Goal: Information Seeking & Learning: Learn about a topic

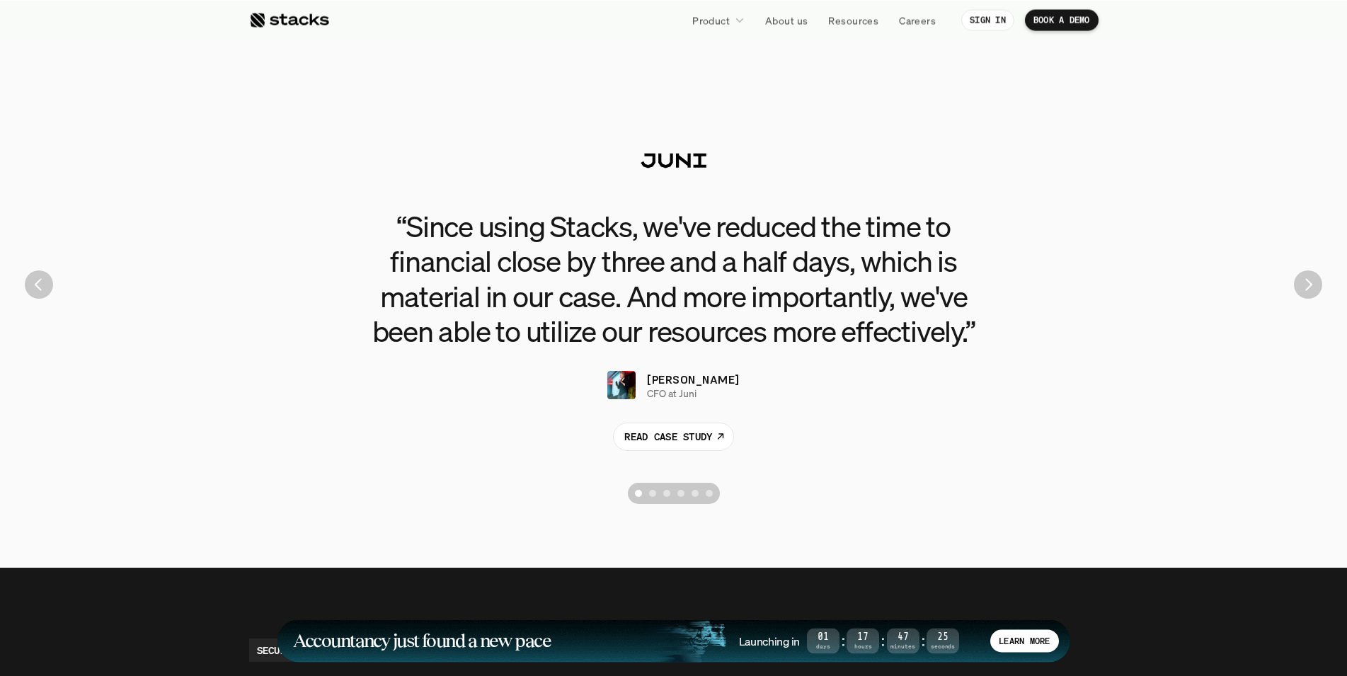
scroll to position [3249, 0]
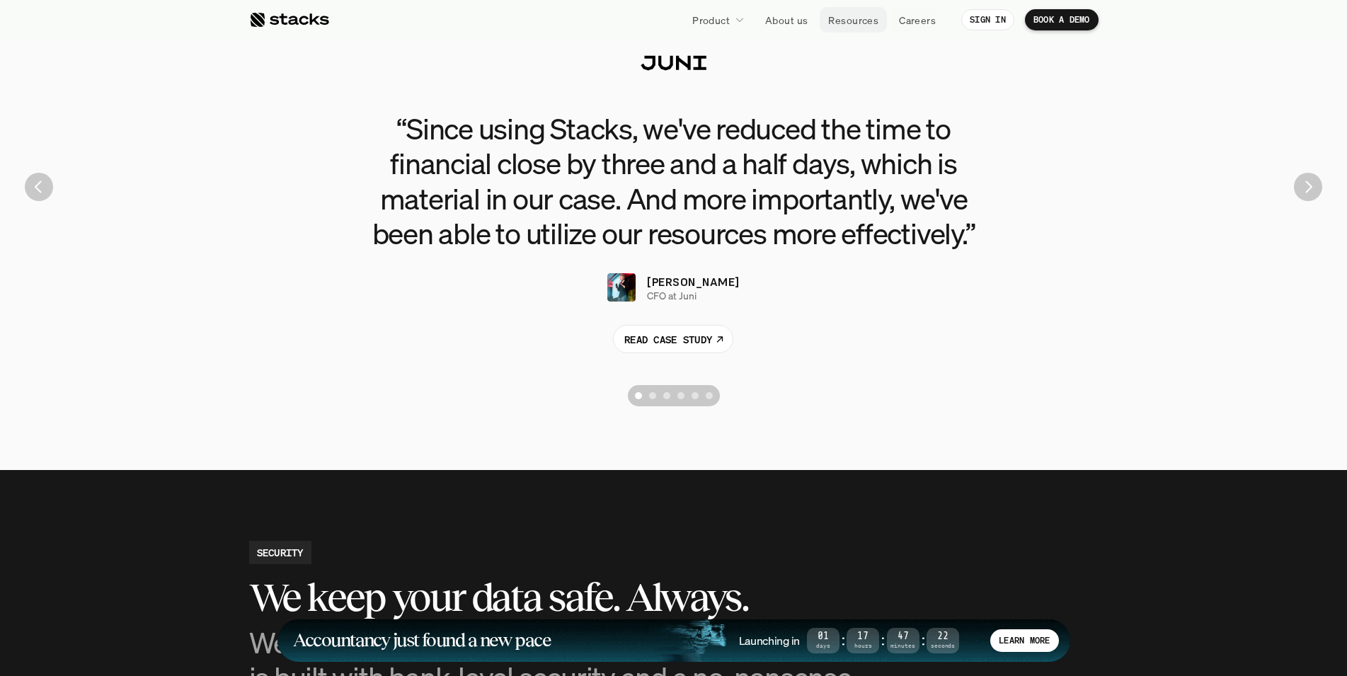
click at [866, 20] on p "Resources" at bounding box center [853, 20] width 50 height 15
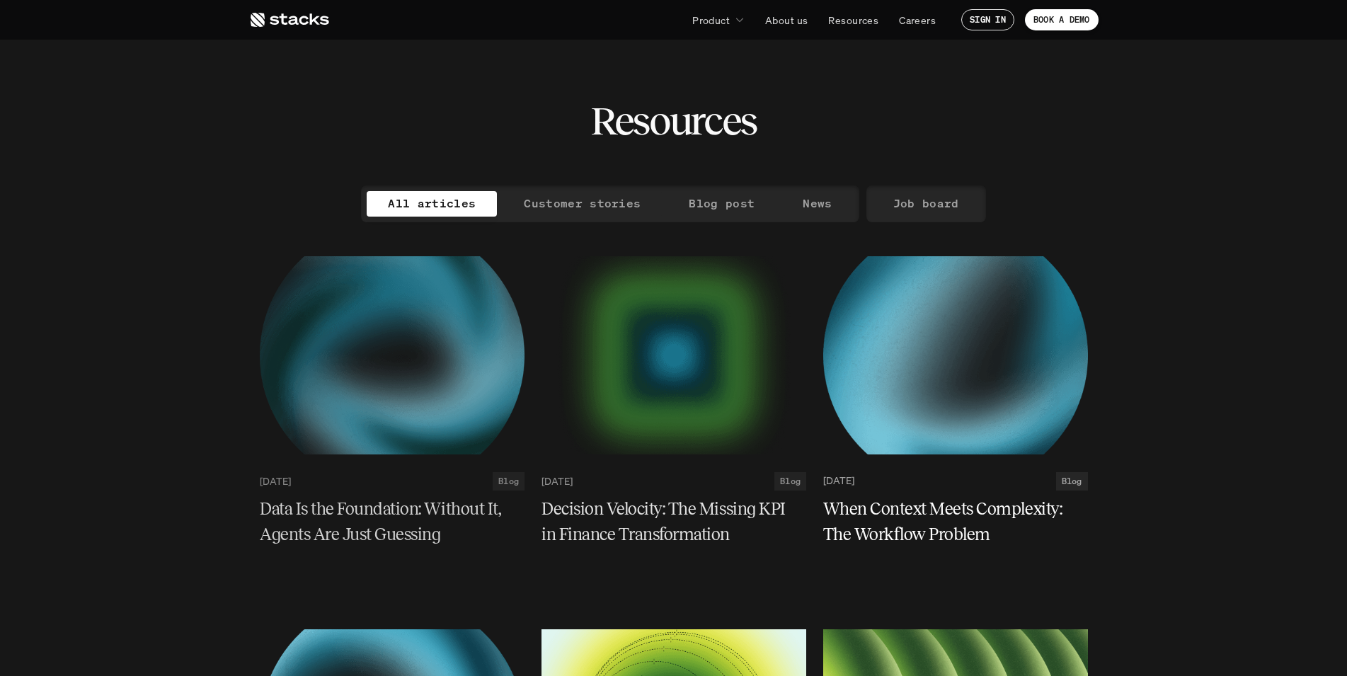
click at [630, 207] on p "Customer stories" at bounding box center [582, 203] width 117 height 21
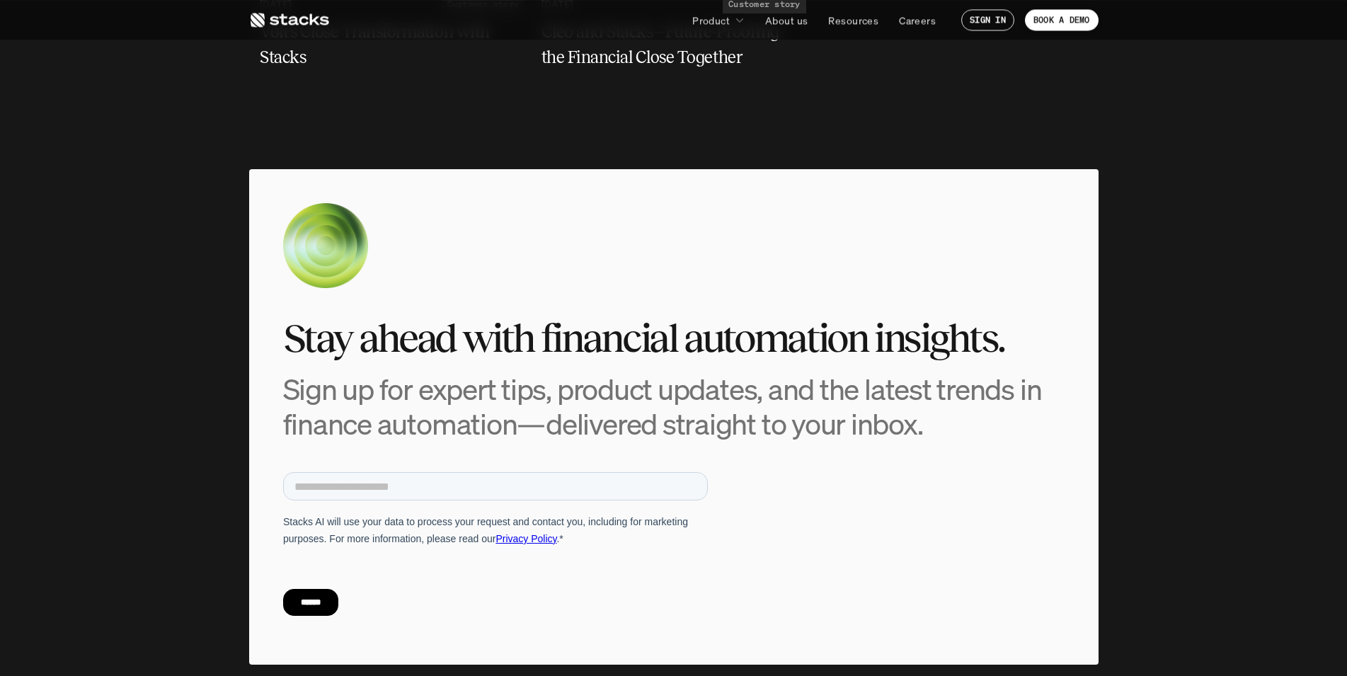
scroll to position [794, 0]
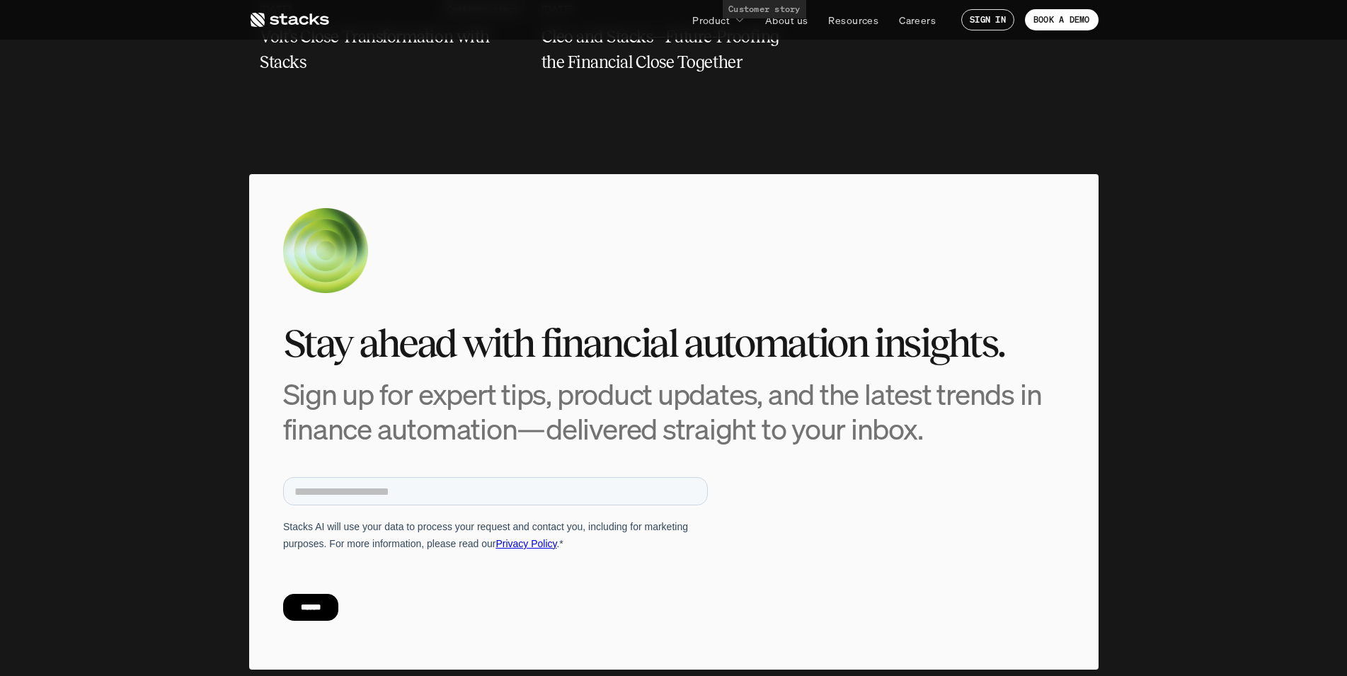
click at [272, 21] on use at bounding box center [290, 20] width 79 height 14
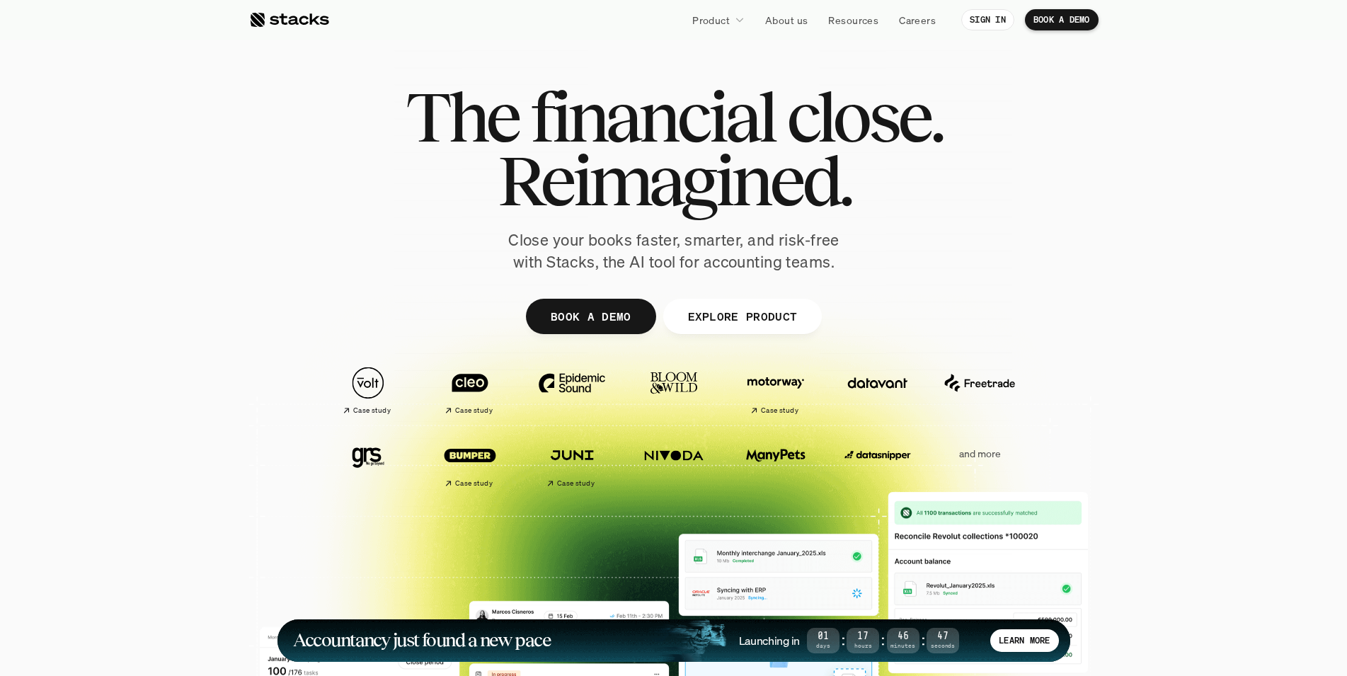
click at [979, 451] on p "and more" at bounding box center [980, 454] width 88 height 12
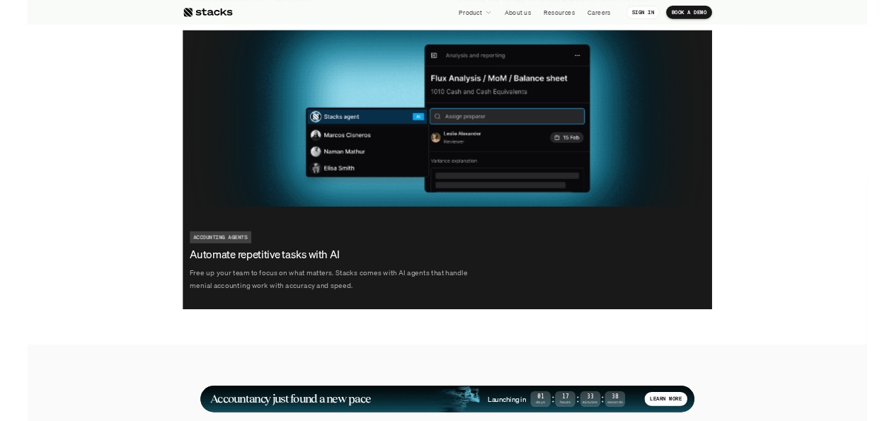
scroll to position [3105, 0]
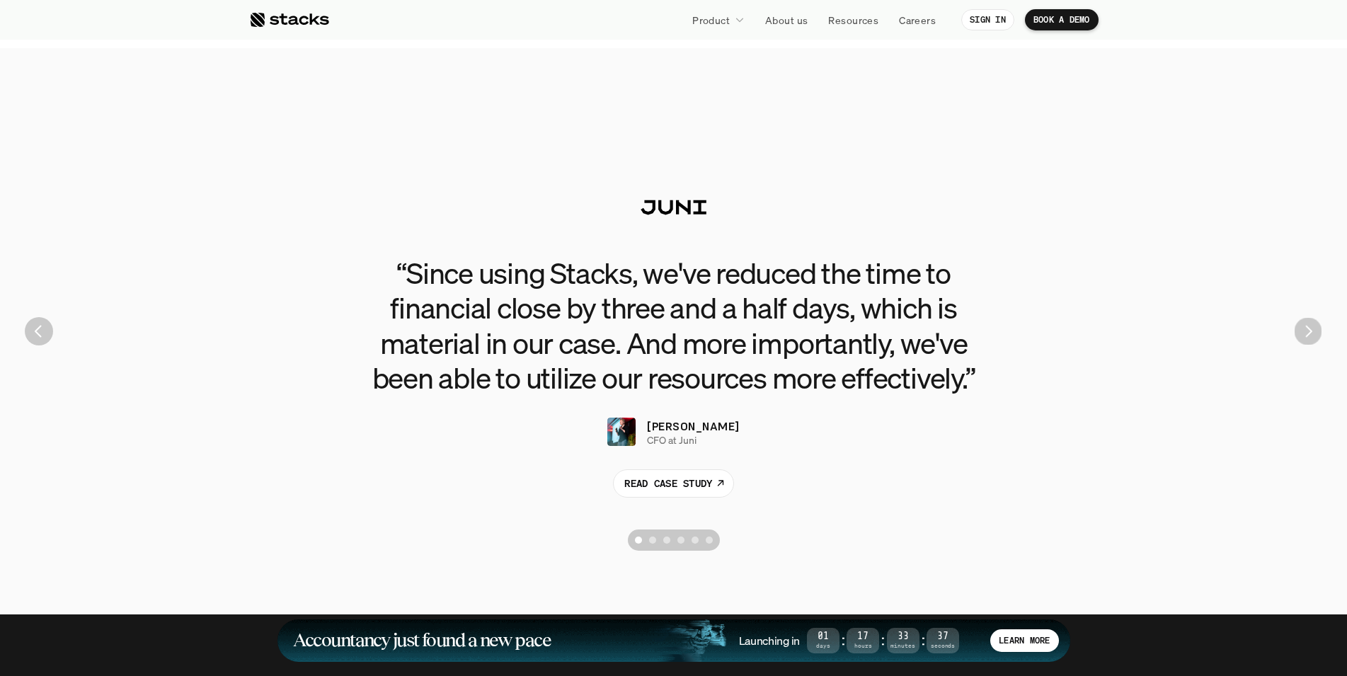
click at [1313, 323] on img "Next" at bounding box center [1309, 332] width 28 height 28
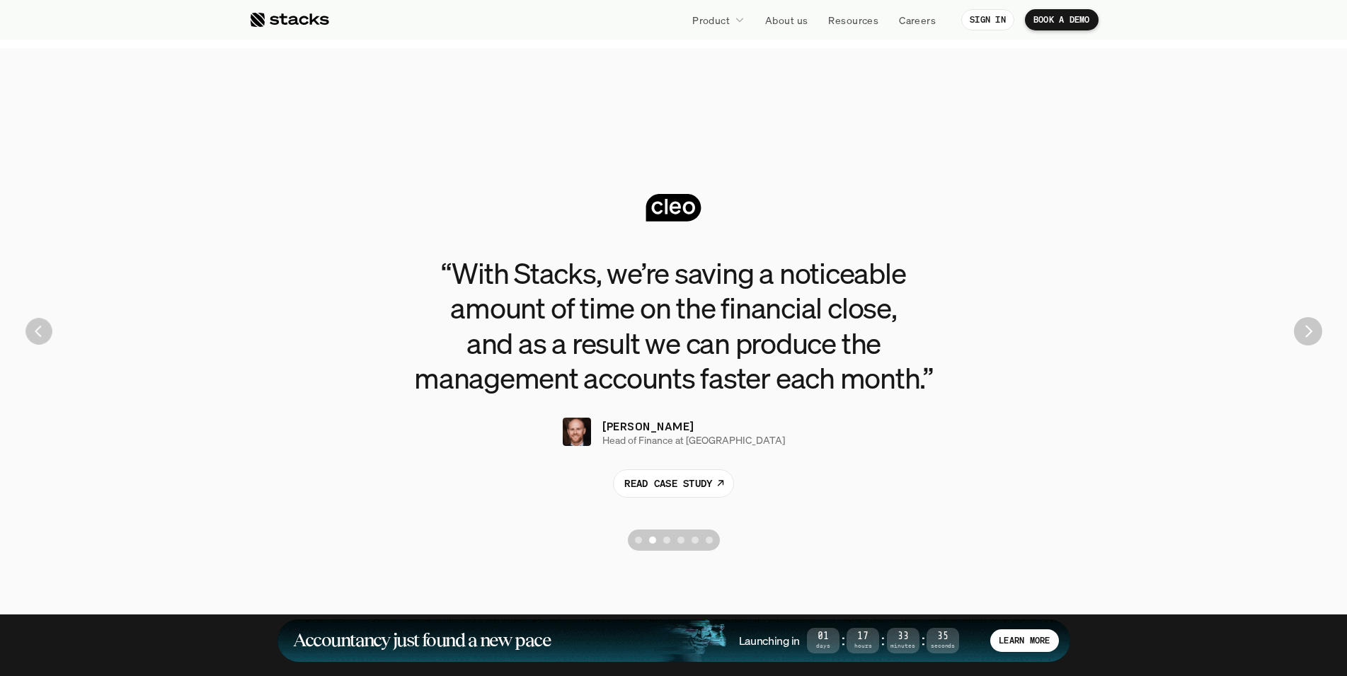
click at [42, 335] on img "Previous" at bounding box center [38, 331] width 26 height 26
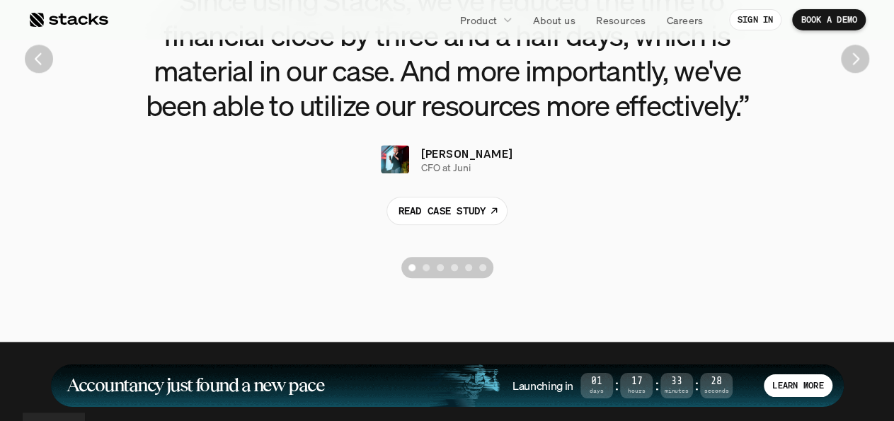
scroll to position [3399, 0]
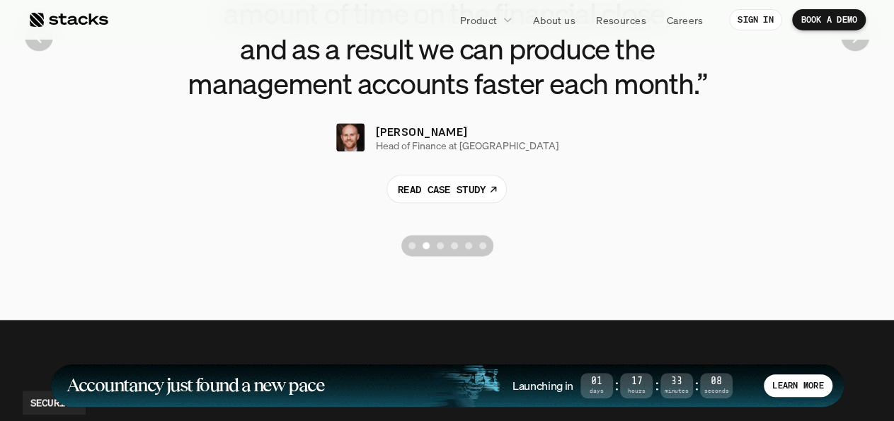
click at [442, 246] on div "Scroll to page 3" at bounding box center [440, 245] width 7 height 7
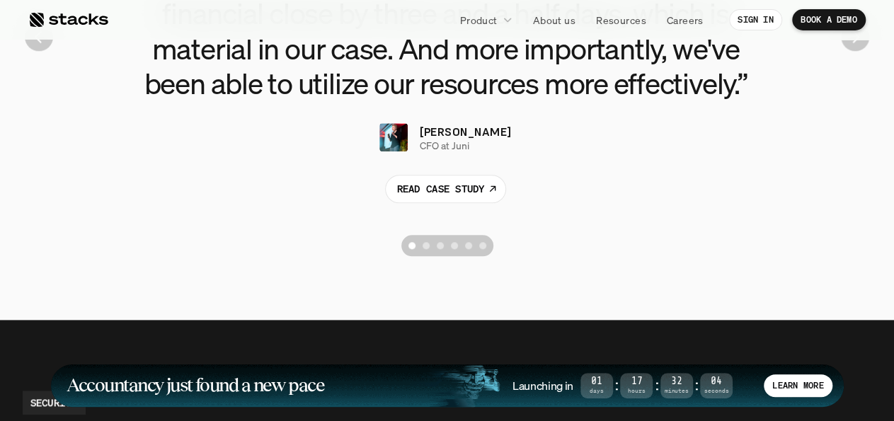
click at [424, 249] on button "Scroll to page 2" at bounding box center [426, 245] width 14 height 21
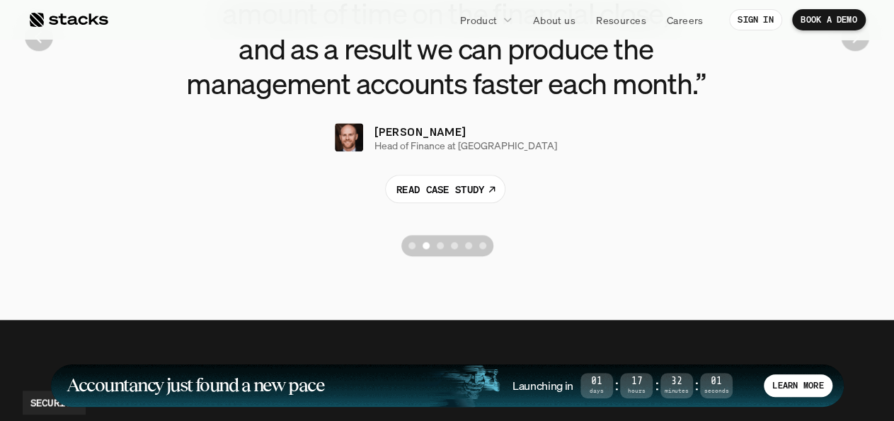
click at [444, 244] on button "Scroll to page 3" at bounding box center [440, 245] width 14 height 21
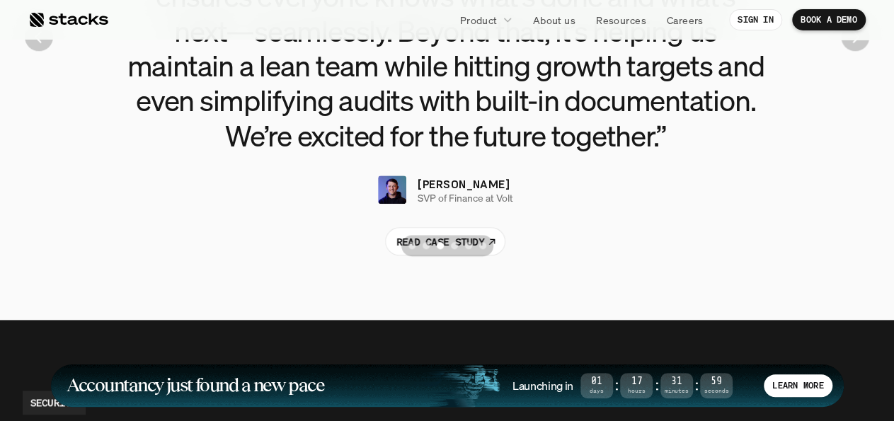
click at [454, 247] on div "Scroll to page 4" at bounding box center [454, 245] width 7 height 7
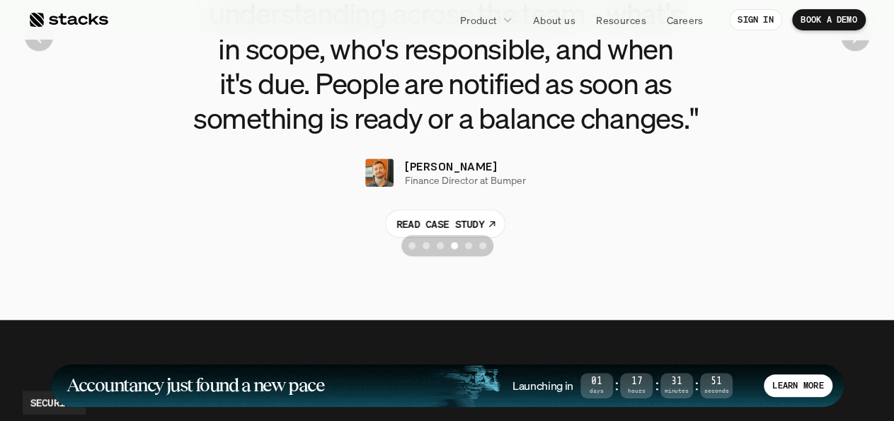
click at [466, 246] on div "Scroll to page 5" at bounding box center [468, 245] width 7 height 7
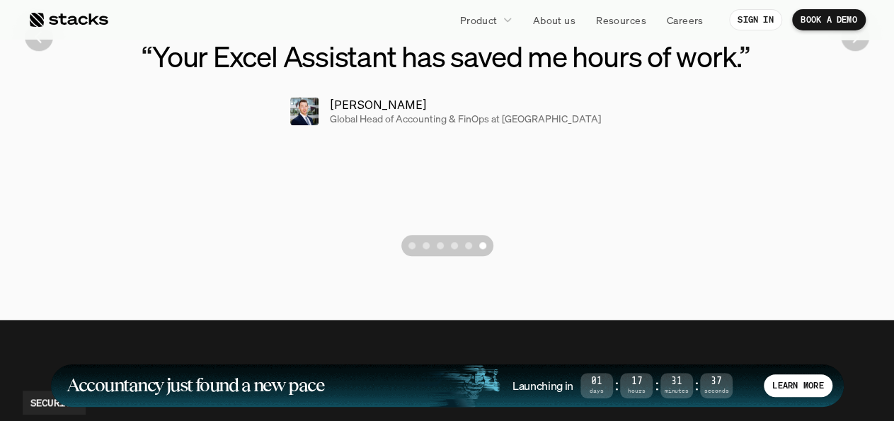
click at [471, 242] on button "Scroll to page 5" at bounding box center [469, 245] width 14 height 21
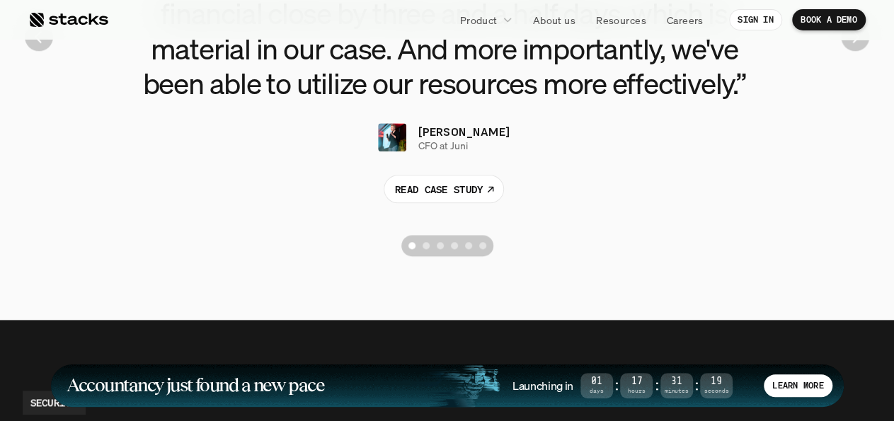
click at [471, 250] on button "Scroll to page 5" at bounding box center [469, 245] width 14 height 21
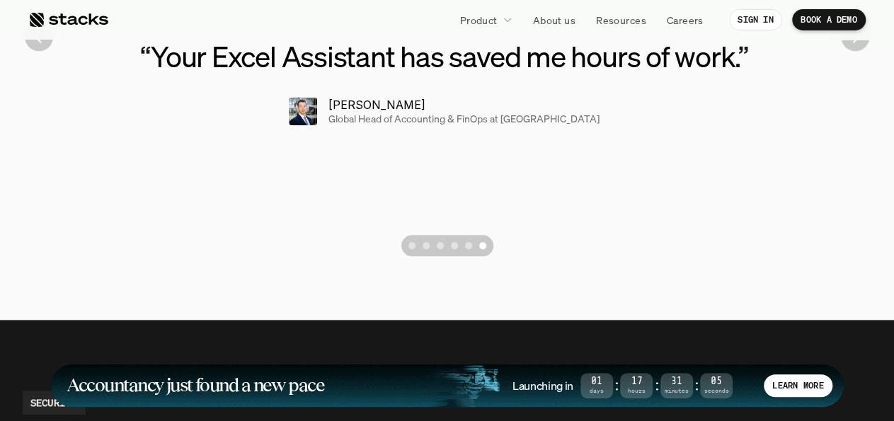
click at [442, 246] on div "Scroll to page 3" at bounding box center [440, 245] width 7 height 7
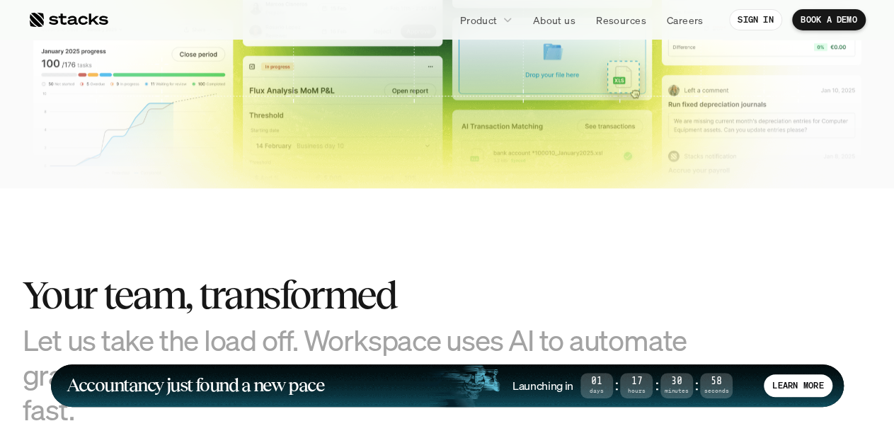
scroll to position [307, 0]
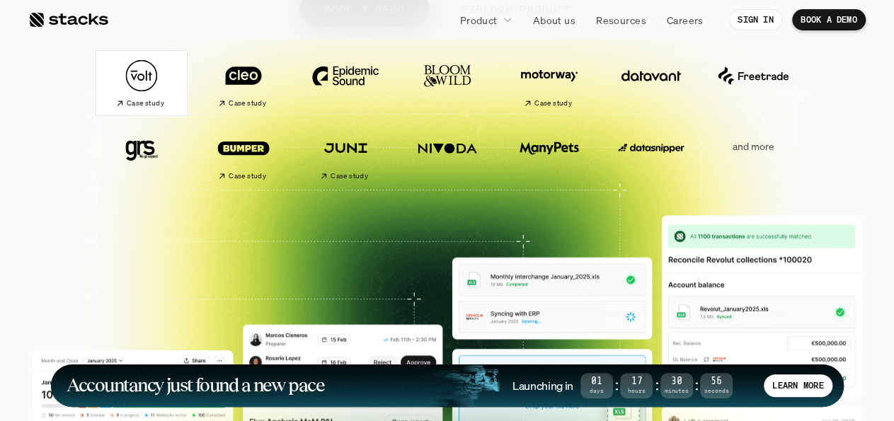
click at [139, 104] on h2 "Case study" at bounding box center [146, 103] width 38 height 8
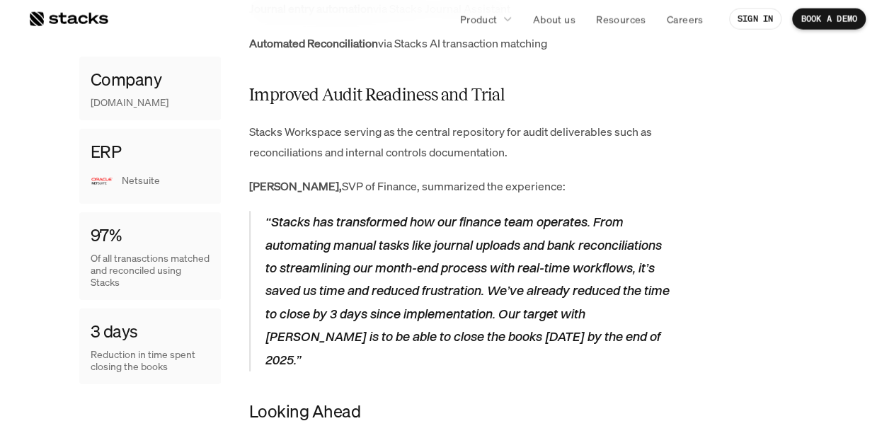
scroll to position [2577, 0]
drag, startPoint x: 248, startPoint y: 208, endPoint x: 384, endPoint y: 211, distance: 135.9
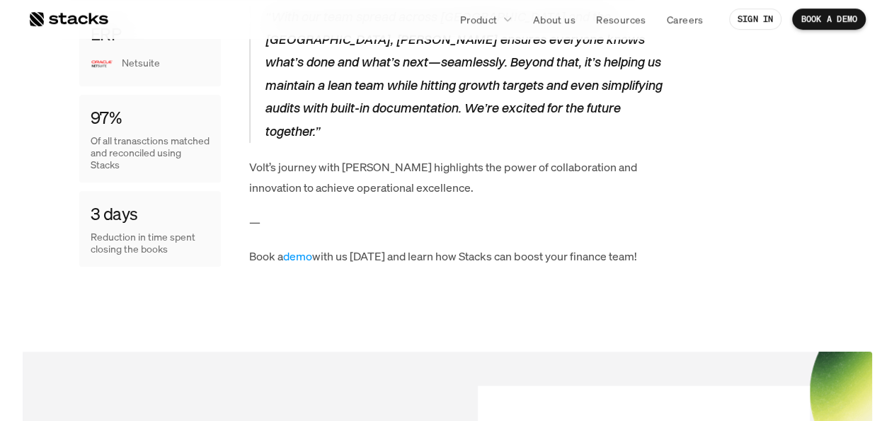
scroll to position [3166, 0]
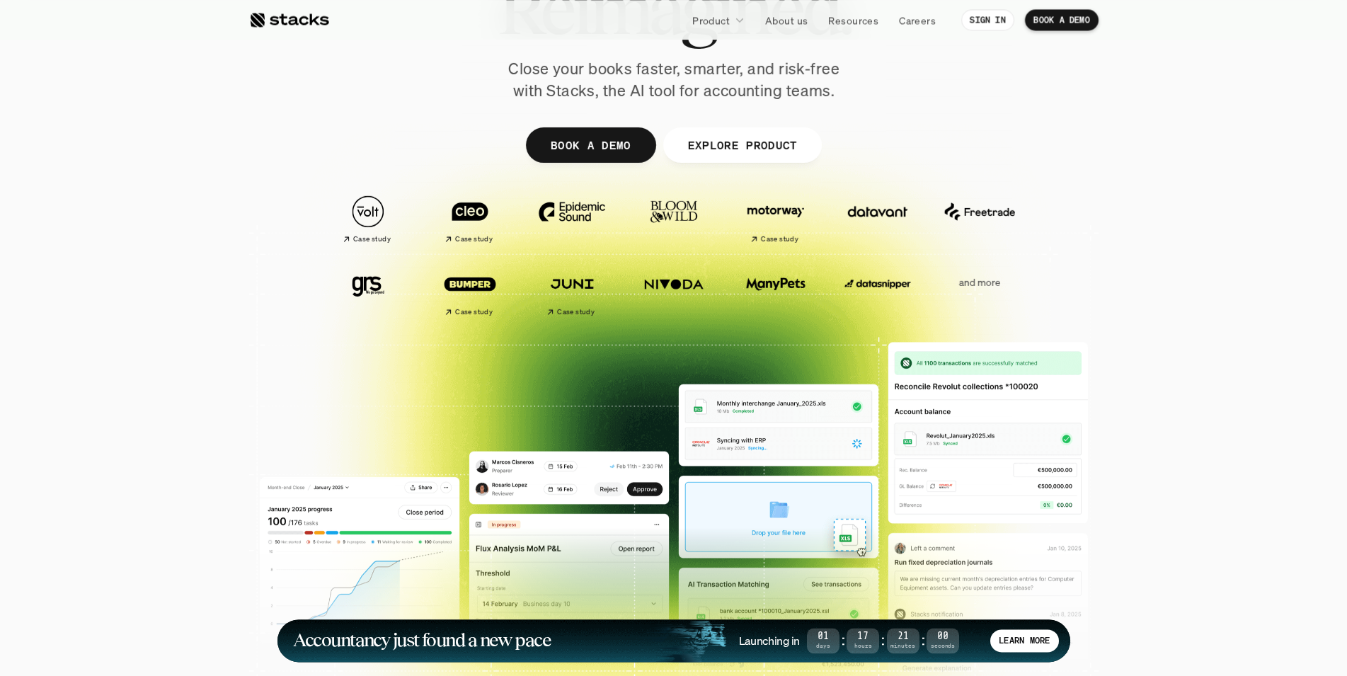
scroll to position [144, 0]
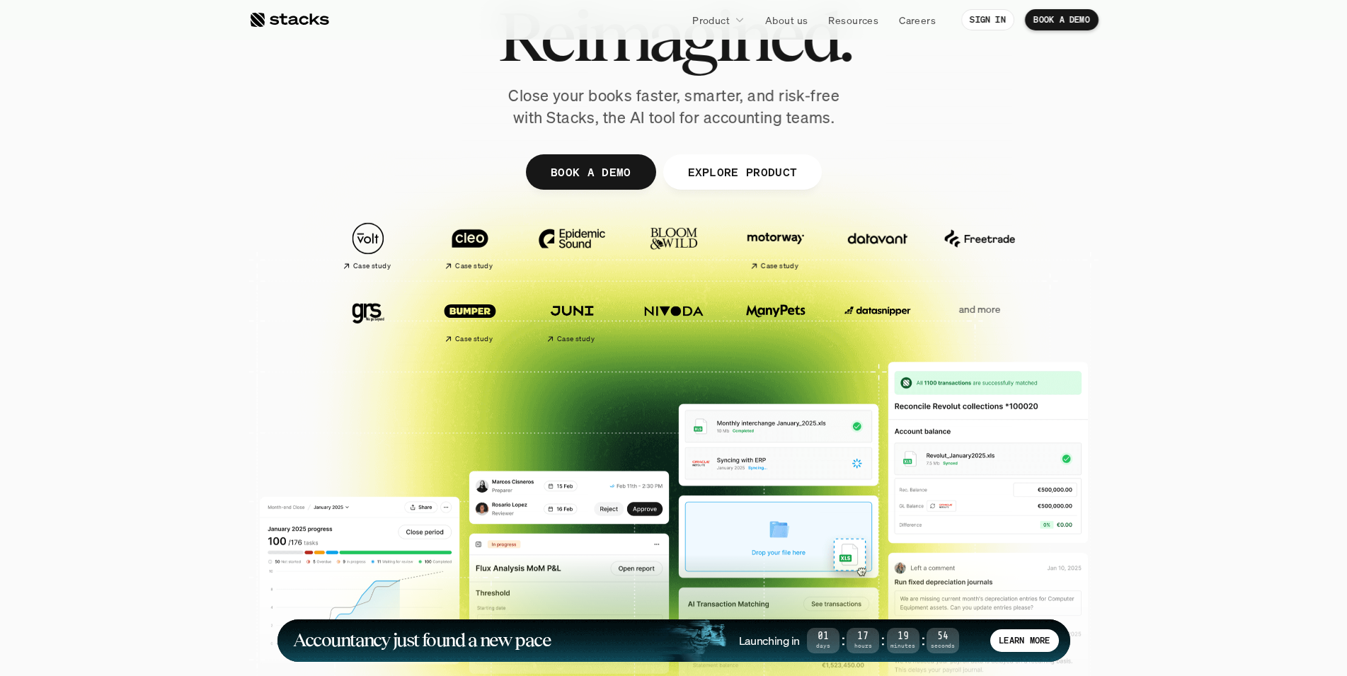
click at [985, 312] on p "and more" at bounding box center [980, 310] width 88 height 12
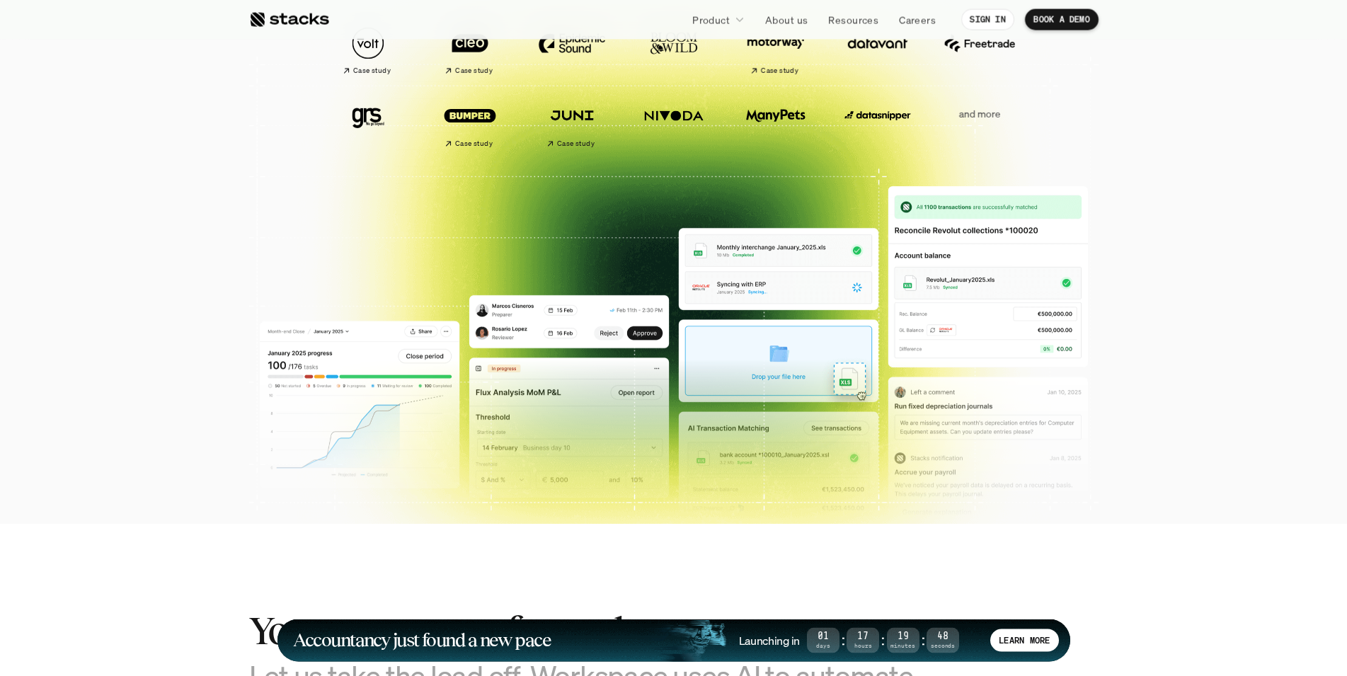
scroll to position [289, 0]
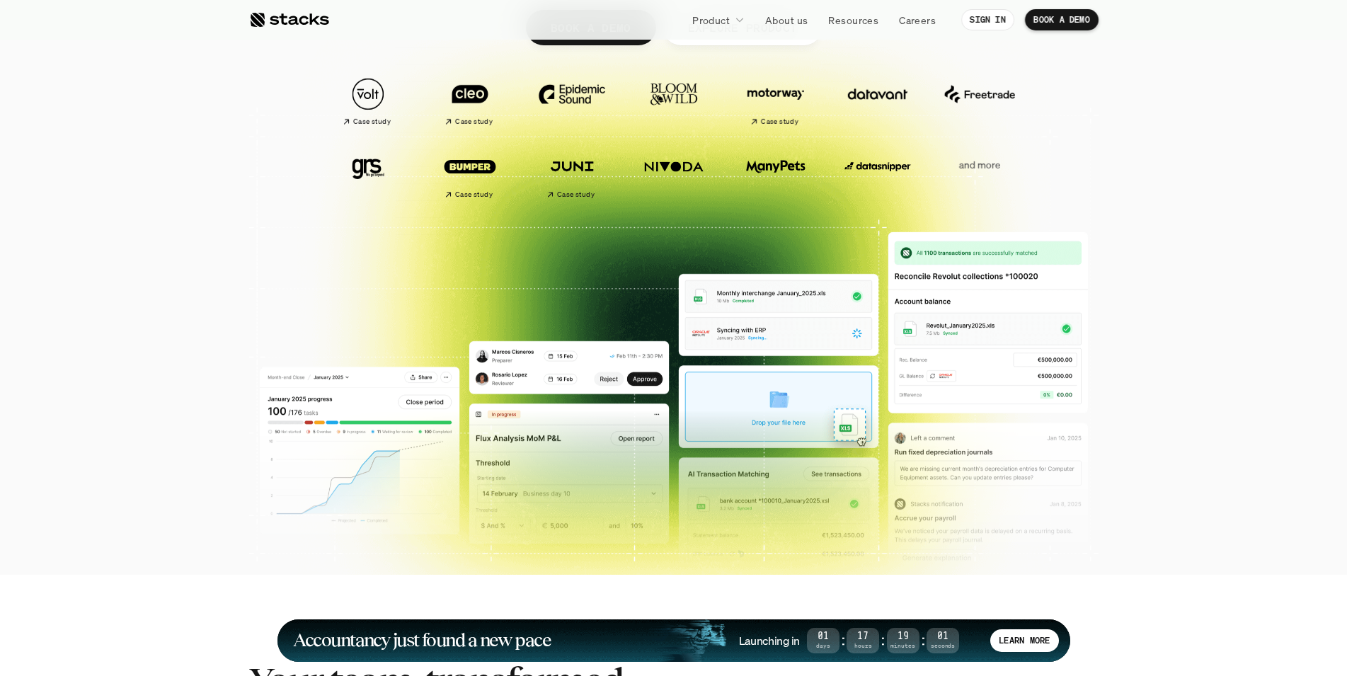
click at [365, 166] on img at bounding box center [367, 166] width 79 height 55
click at [366, 166] on img at bounding box center [367, 166] width 79 height 55
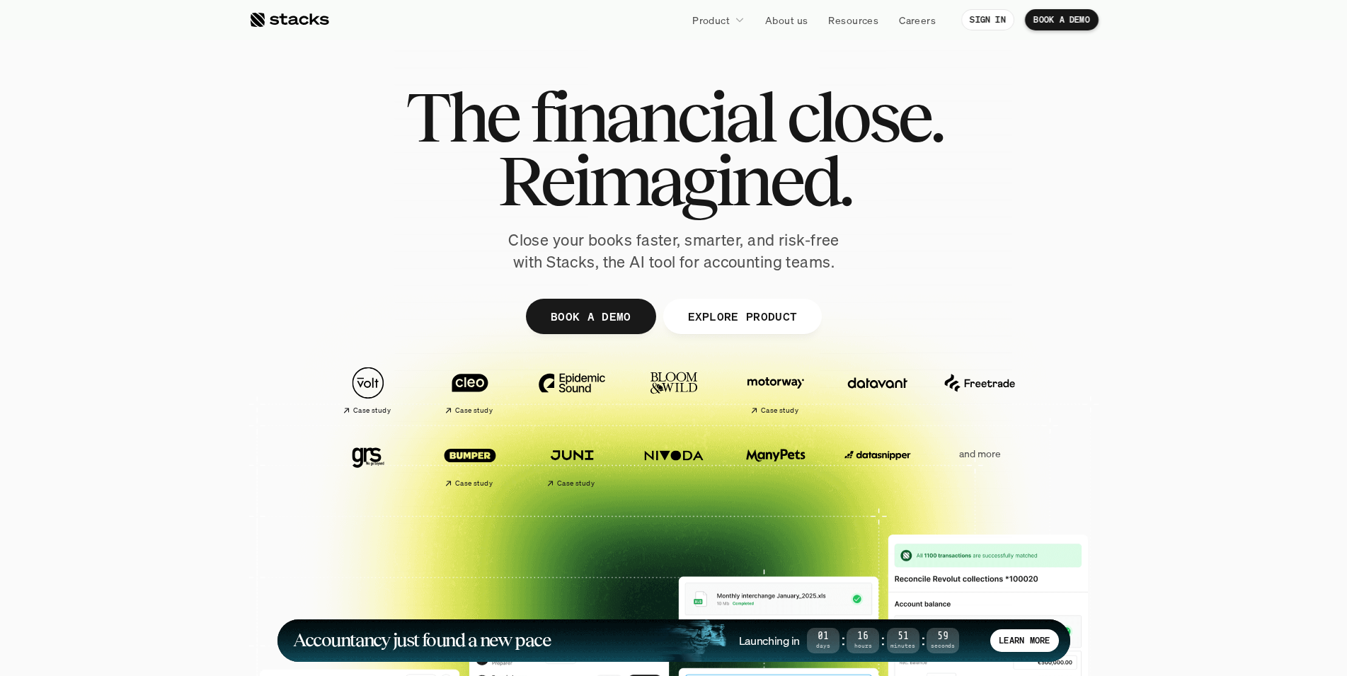
scroll to position [578, 0]
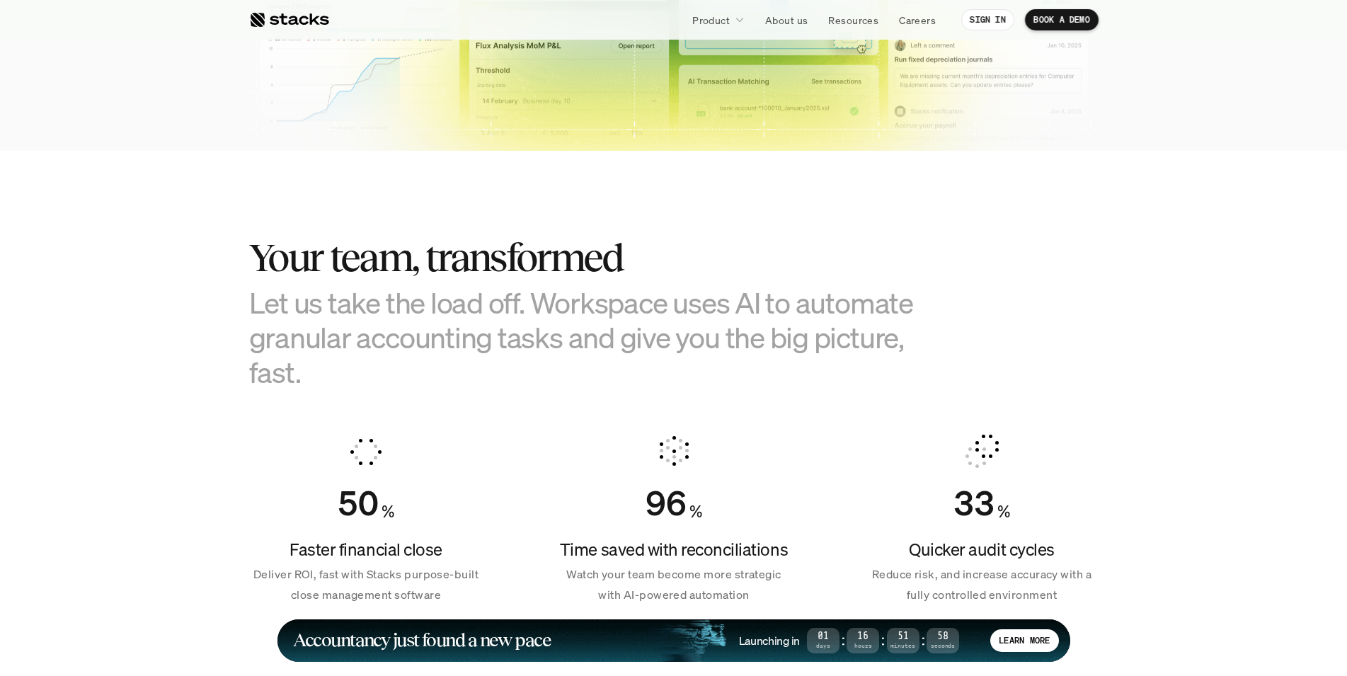
drag, startPoint x: 1344, startPoint y: 121, endPoint x: 1298, endPoint y: 537, distance: 418.8
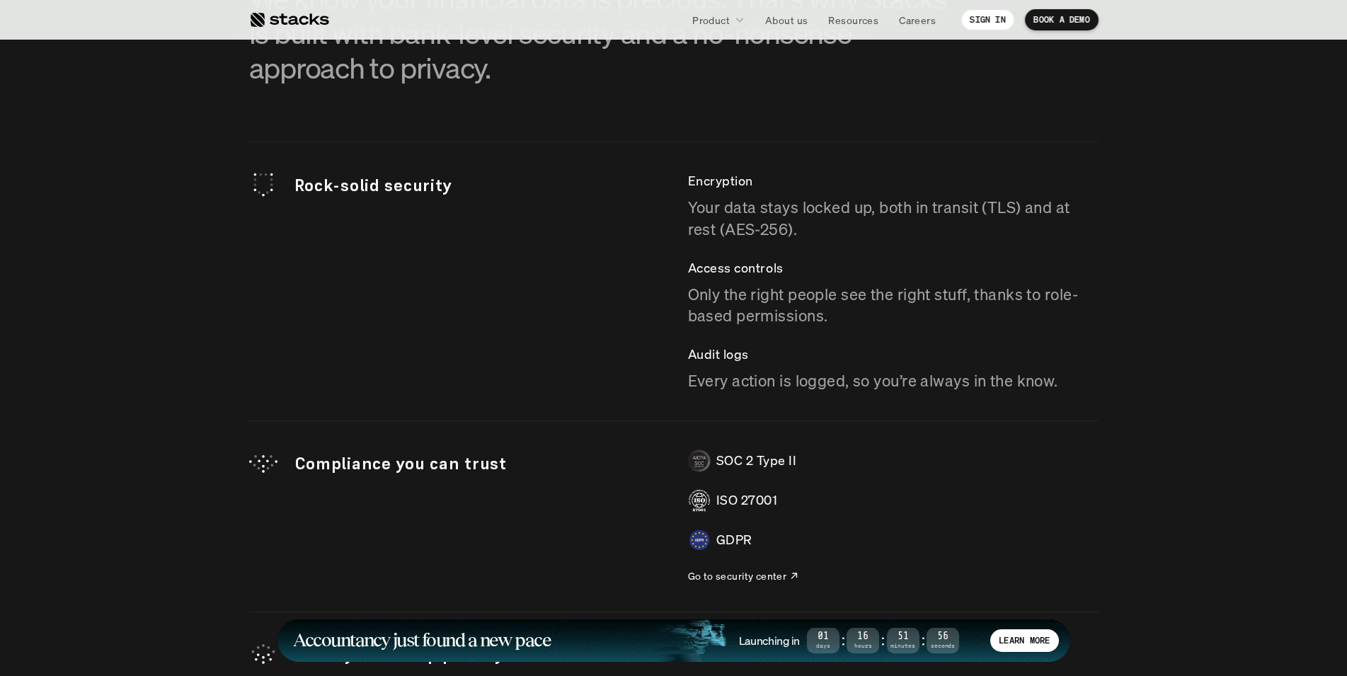
scroll to position [5126, 0]
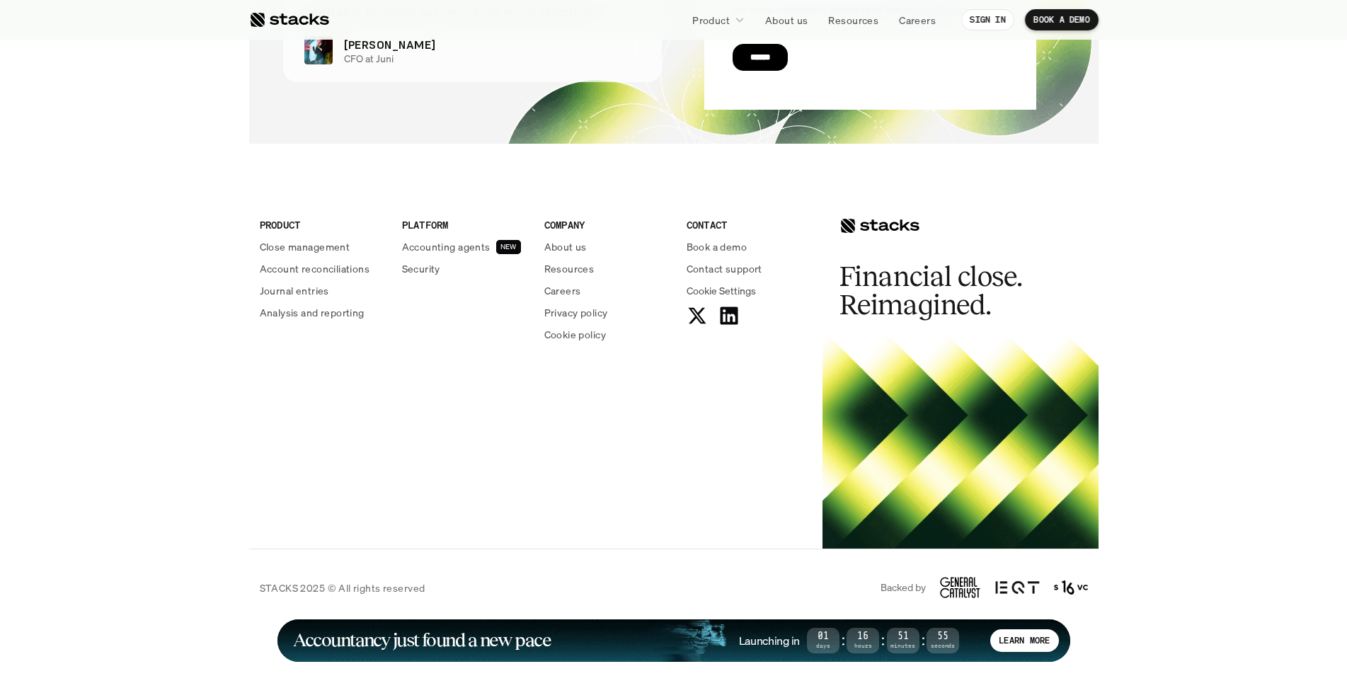
click at [731, 320] on use at bounding box center [729, 316] width 18 height 18
